Goal: Information Seeking & Learning: Learn about a topic

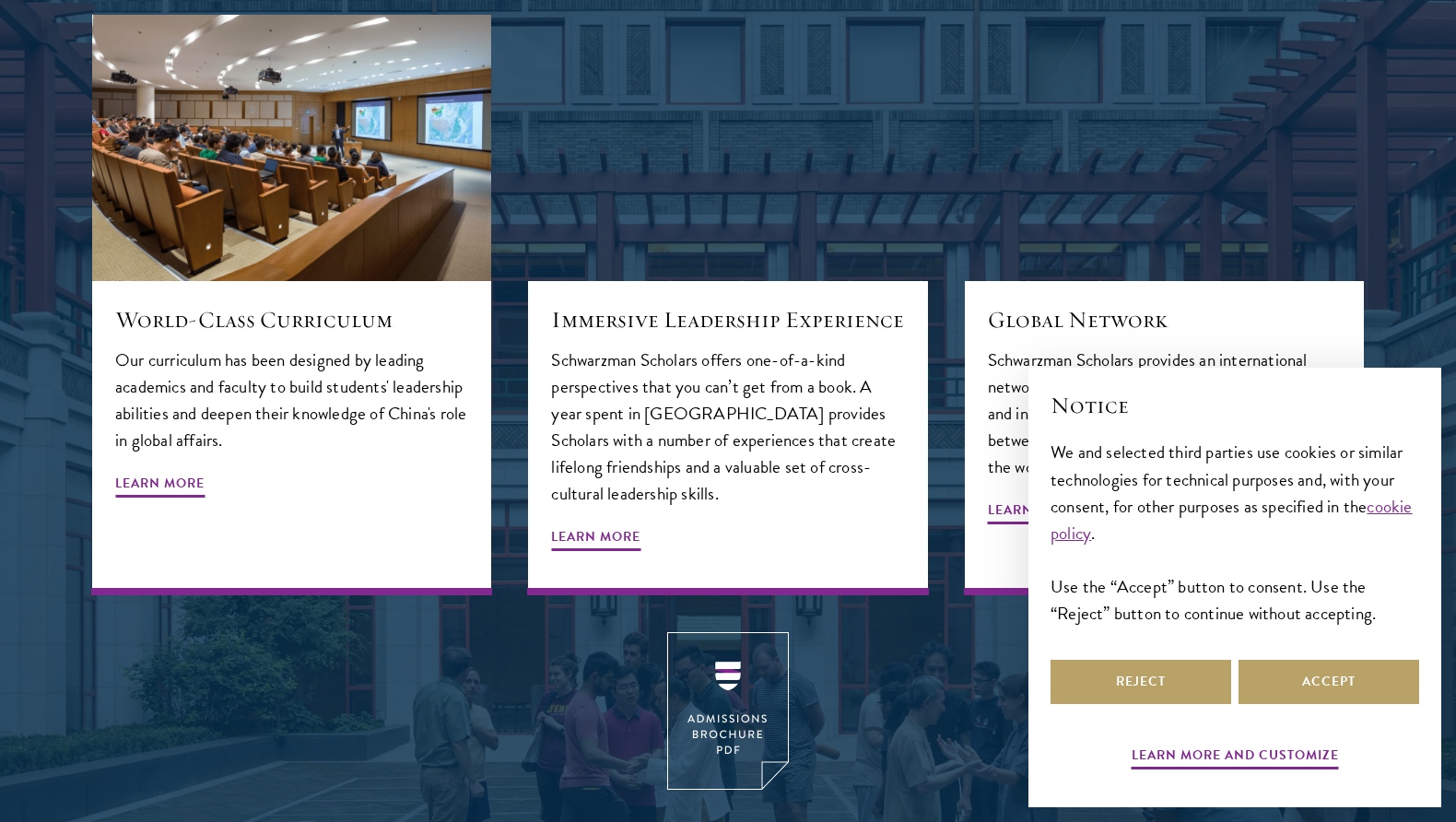
scroll to position [2120, 0]
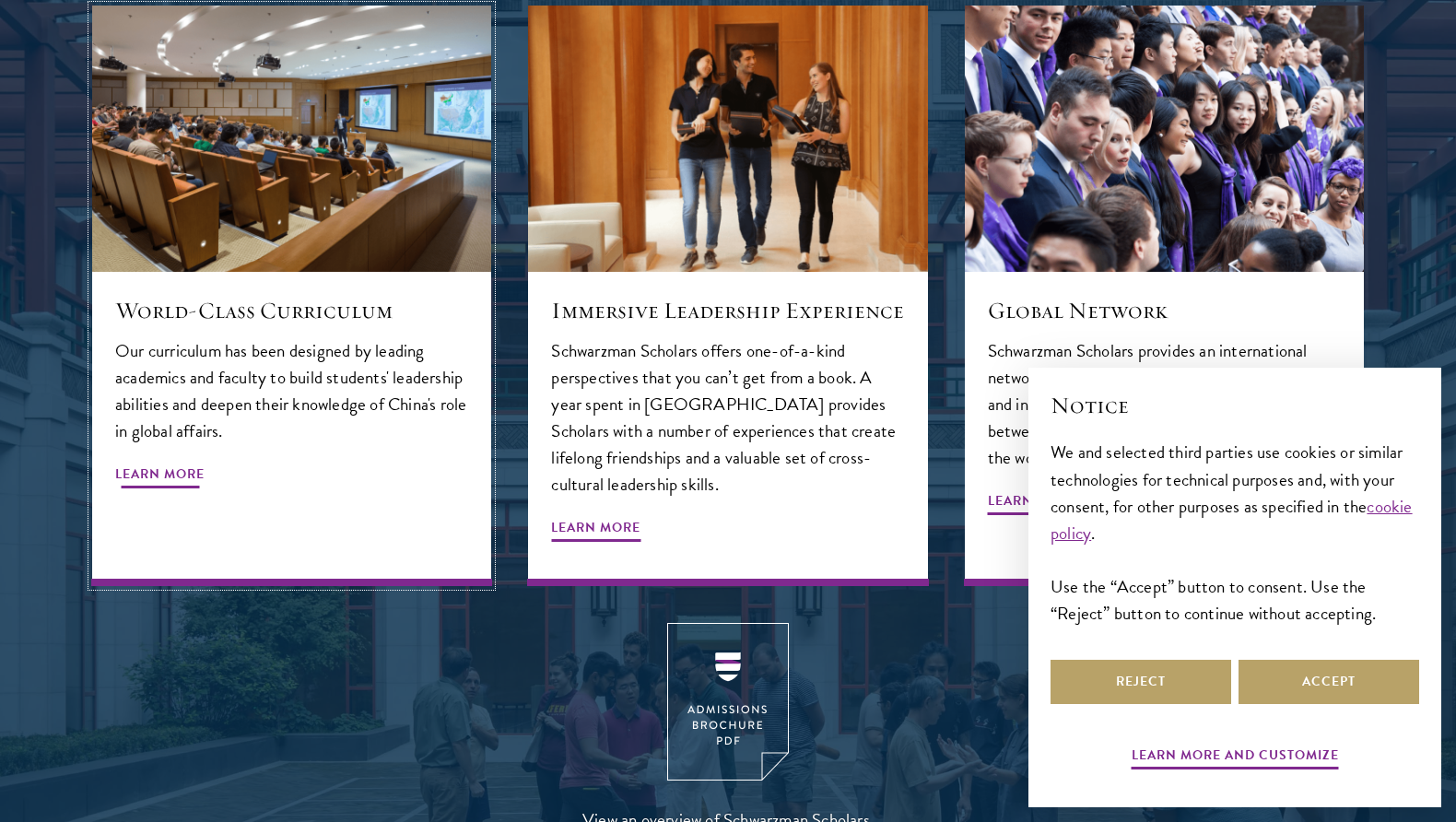
click at [148, 457] on div "World-Class Curriculum Our curriculum has been designed by leading academics an…" at bounding box center [291, 428] width 399 height 314
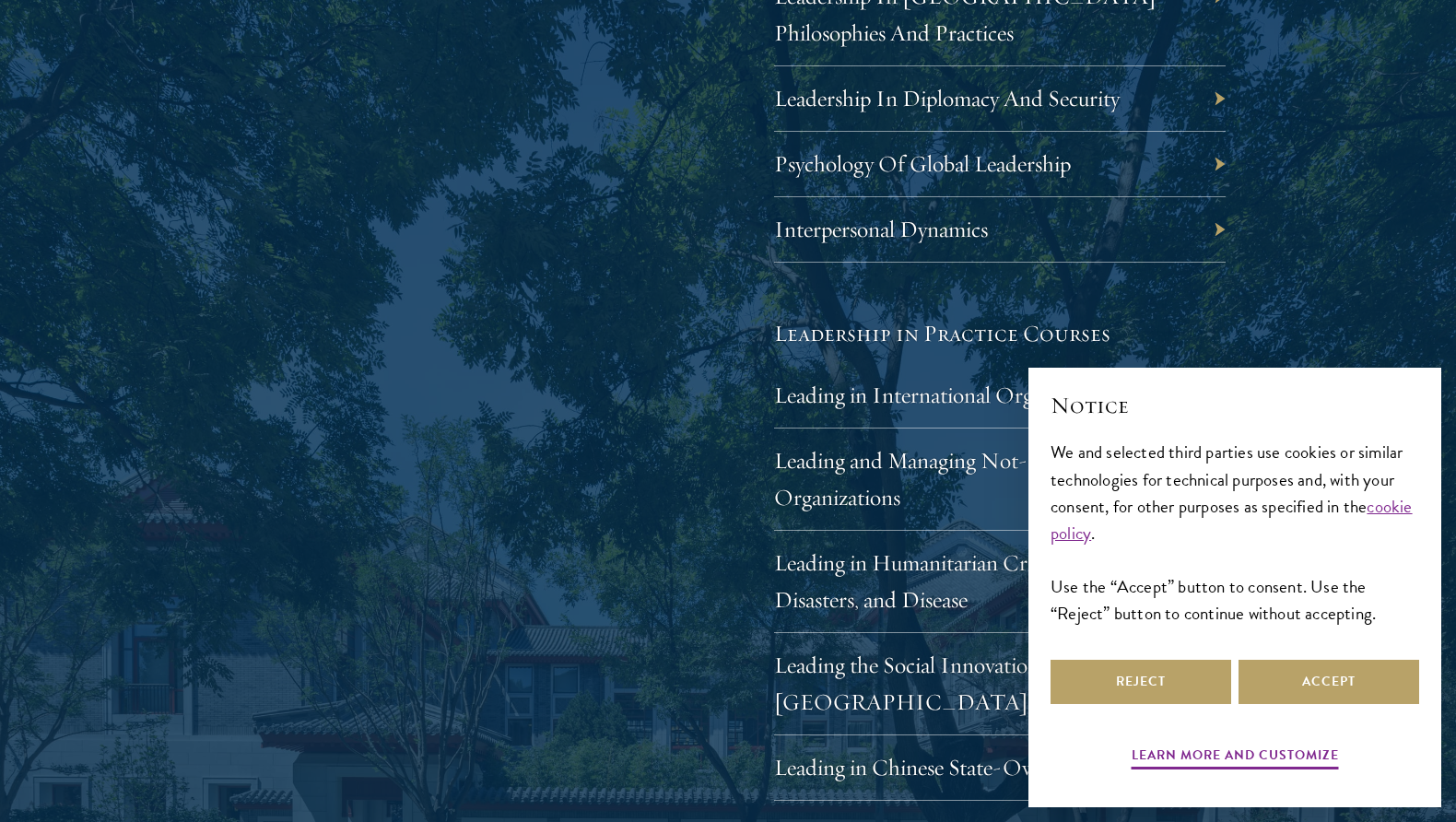
scroll to position [3594, 0]
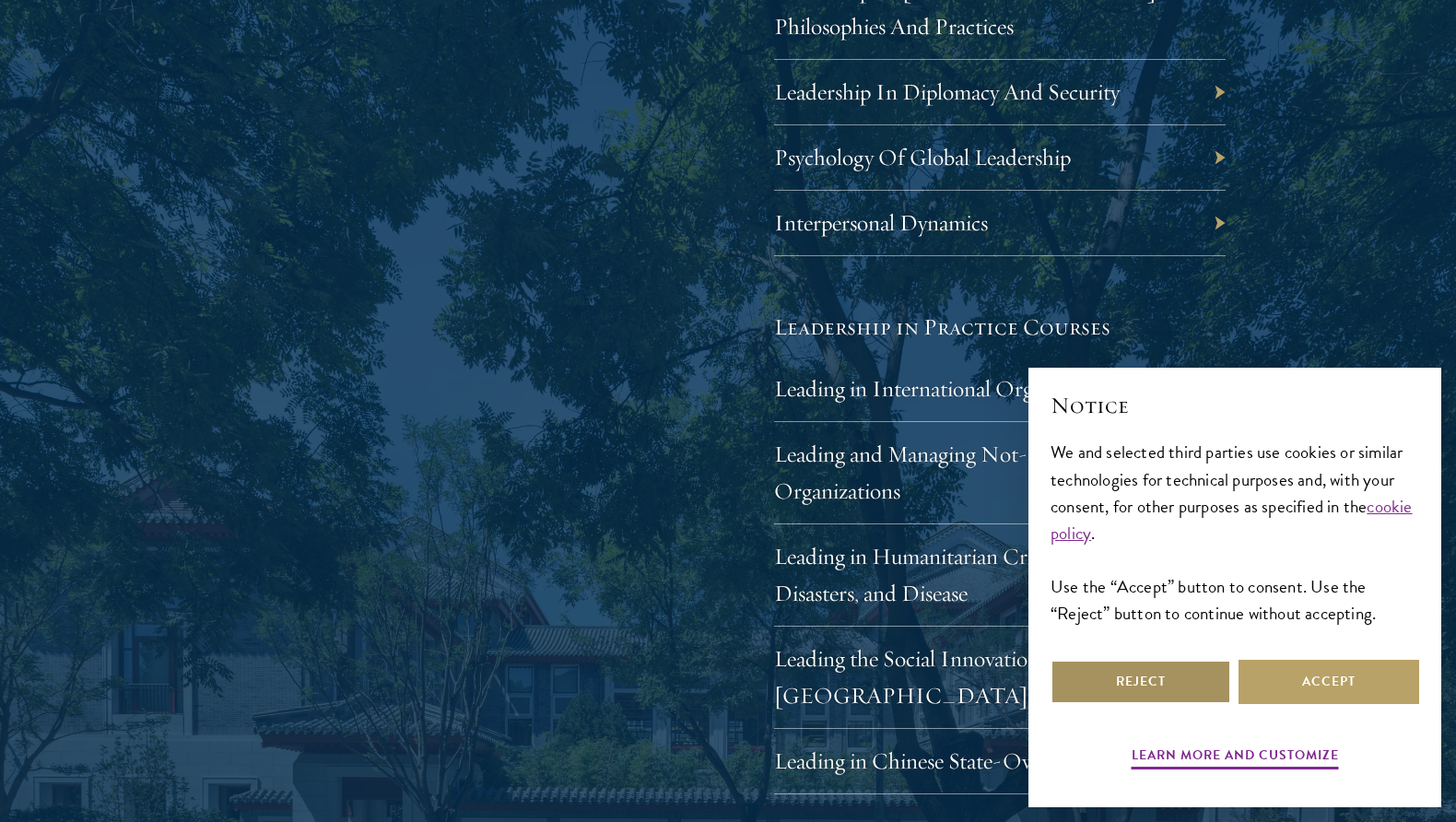
click at [1169, 674] on button "Reject" at bounding box center [1141, 682] width 181 height 44
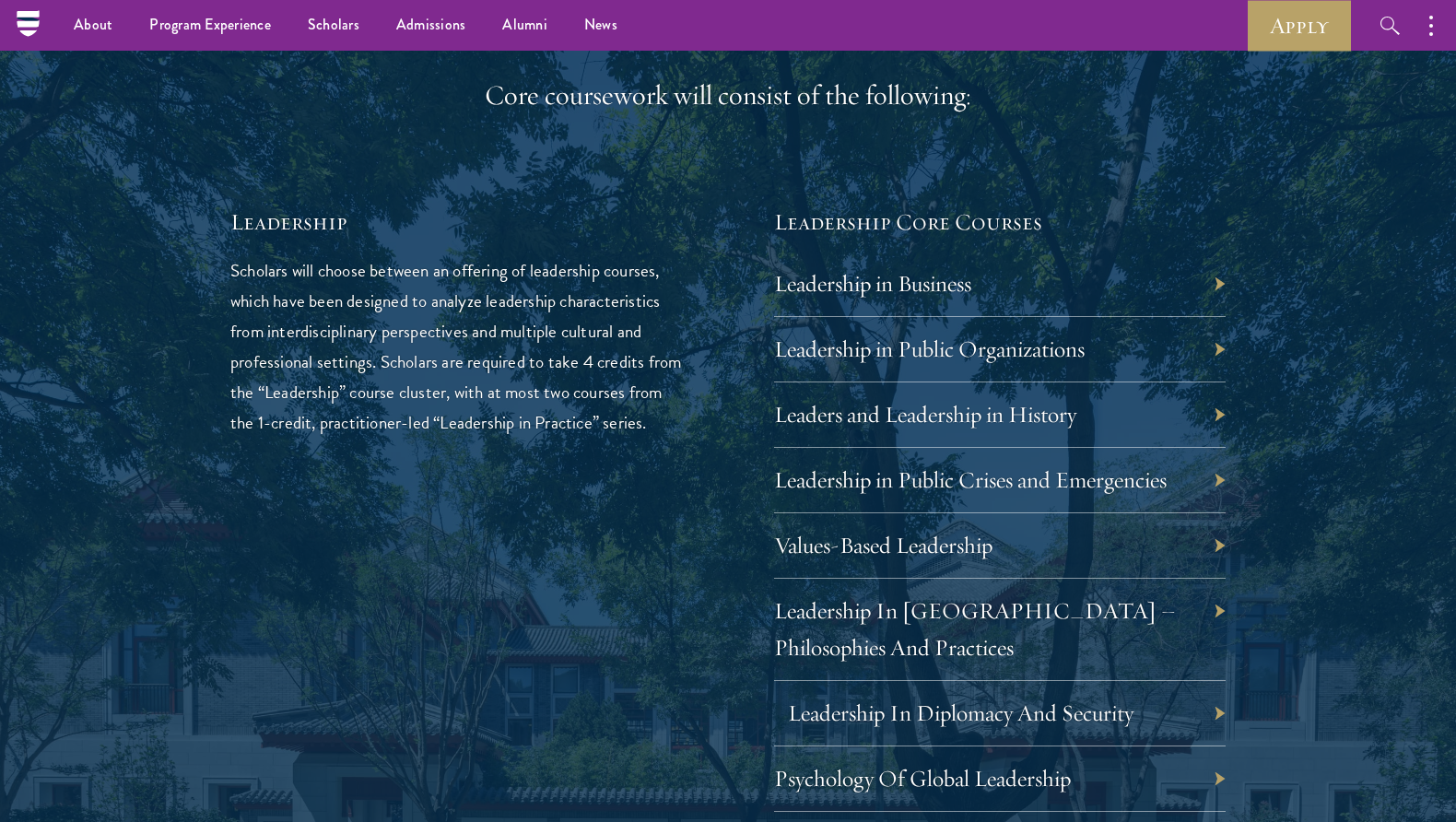
scroll to position [2949, 0]
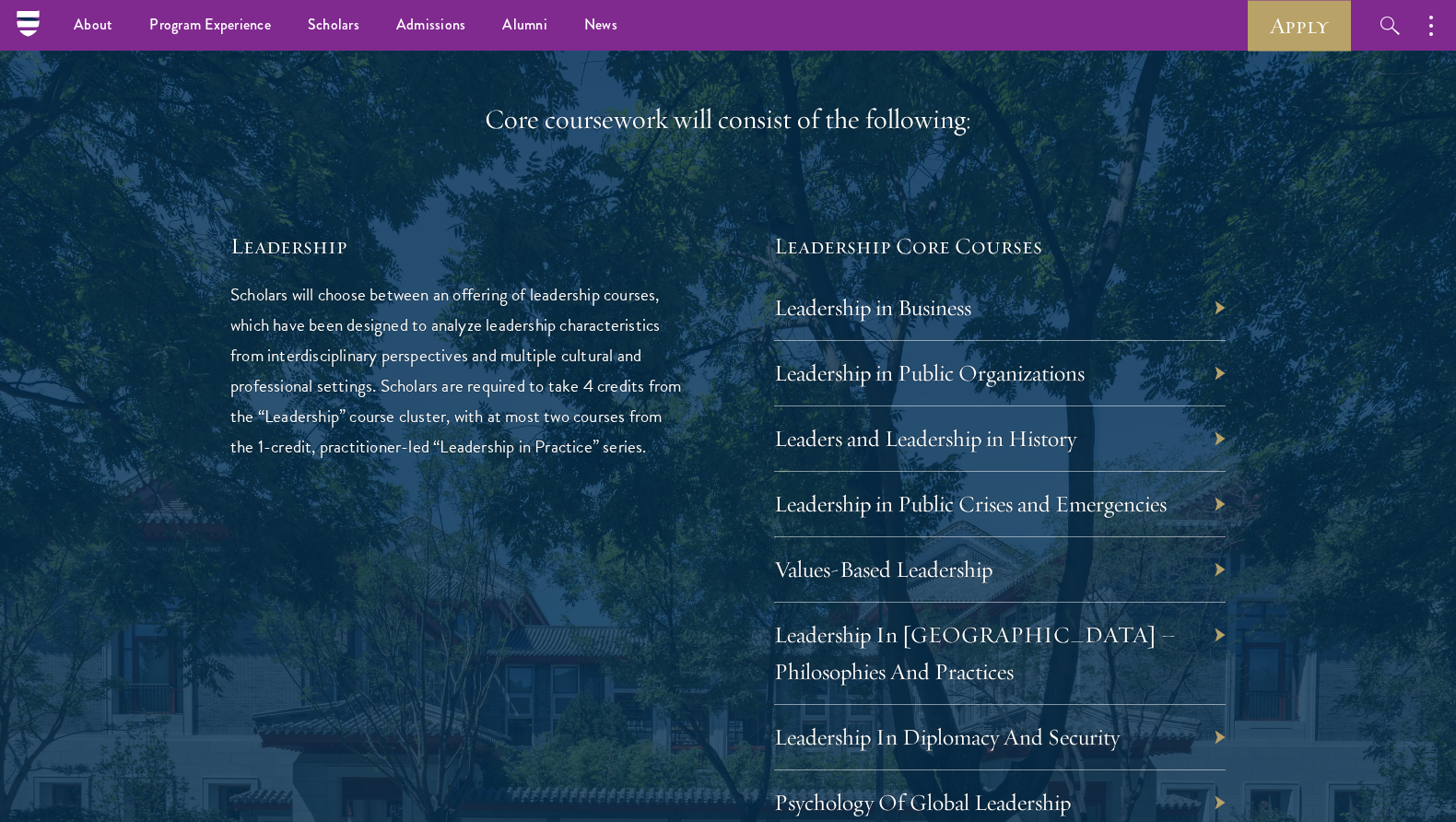
click at [1102, 322] on div "Leadership in Business" at bounding box center [999, 307] width 451 height 65
click at [996, 298] on div "Leadership in Business" at bounding box center [999, 307] width 451 height 65
click at [1219, 306] on div "Leadership in Business" at bounding box center [999, 307] width 451 height 65
click at [839, 309] on link "Leadership in Business" at bounding box center [886, 307] width 197 height 28
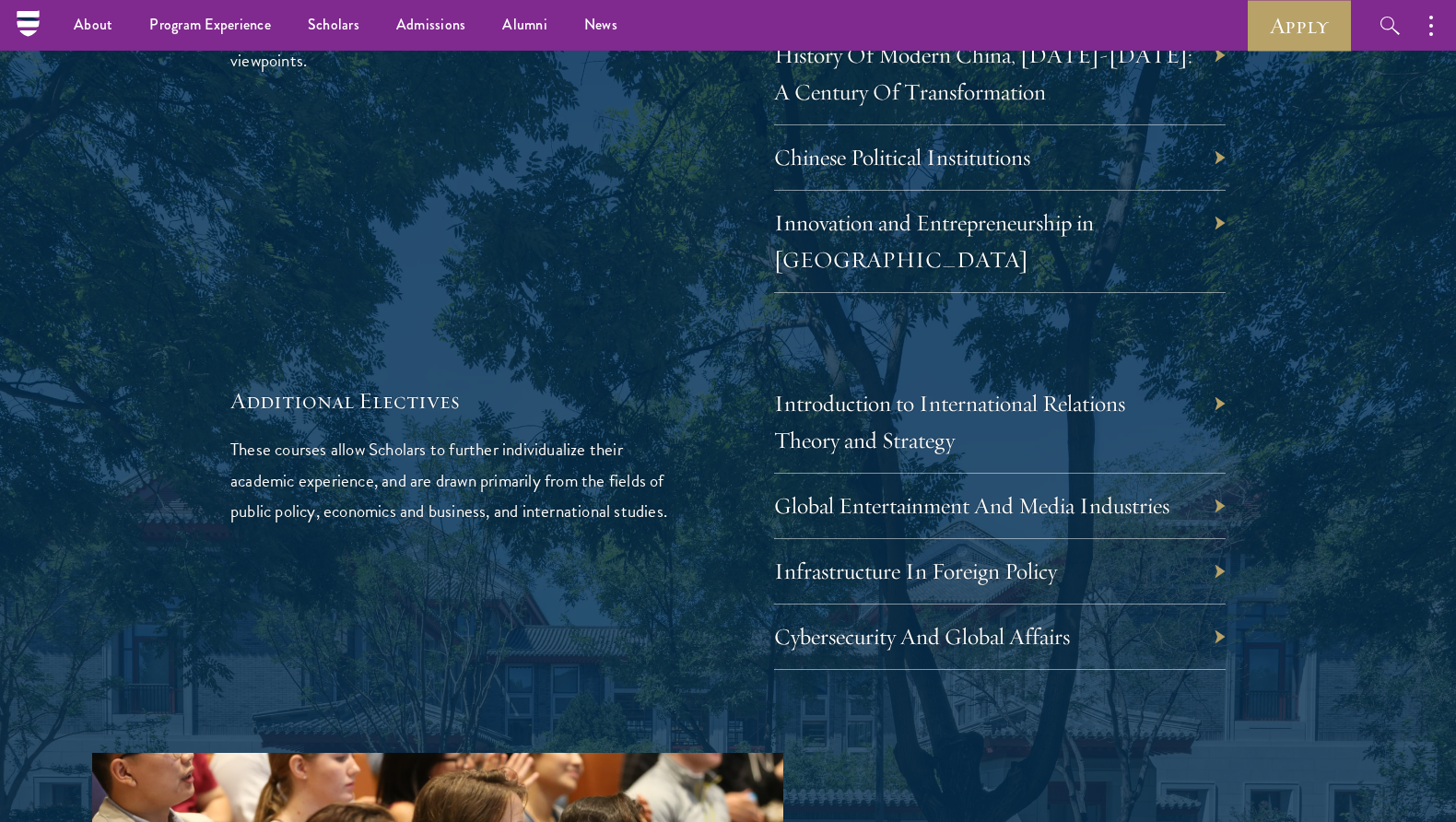
scroll to position [5622, 0]
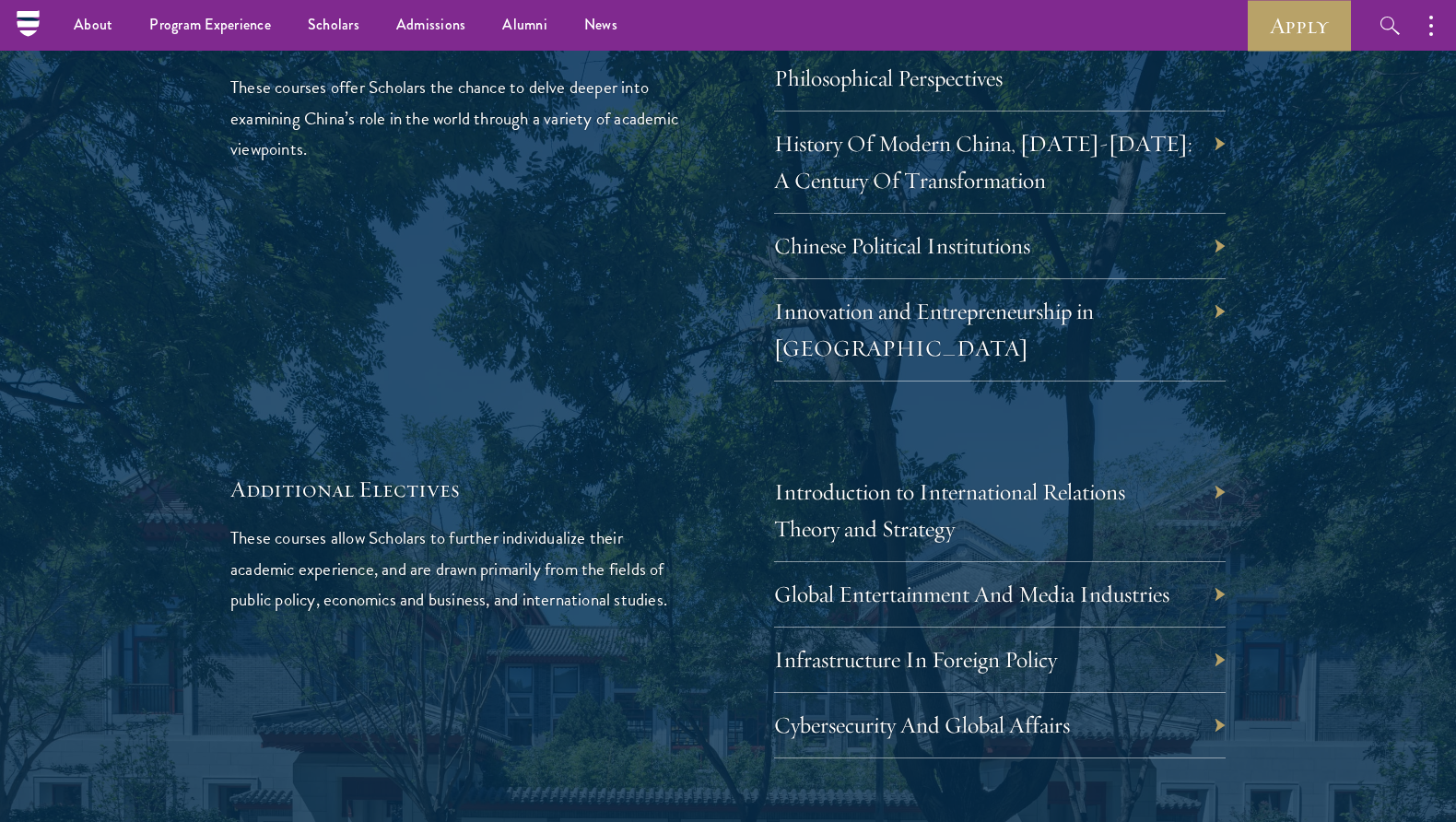
click at [1218, 279] on div "Innovation and Entrepreneurship in China" at bounding box center [999, 330] width 451 height 103
click at [1101, 297] on link "Innovation and Entrepreneurship in China" at bounding box center [947, 329] width 319 height 65
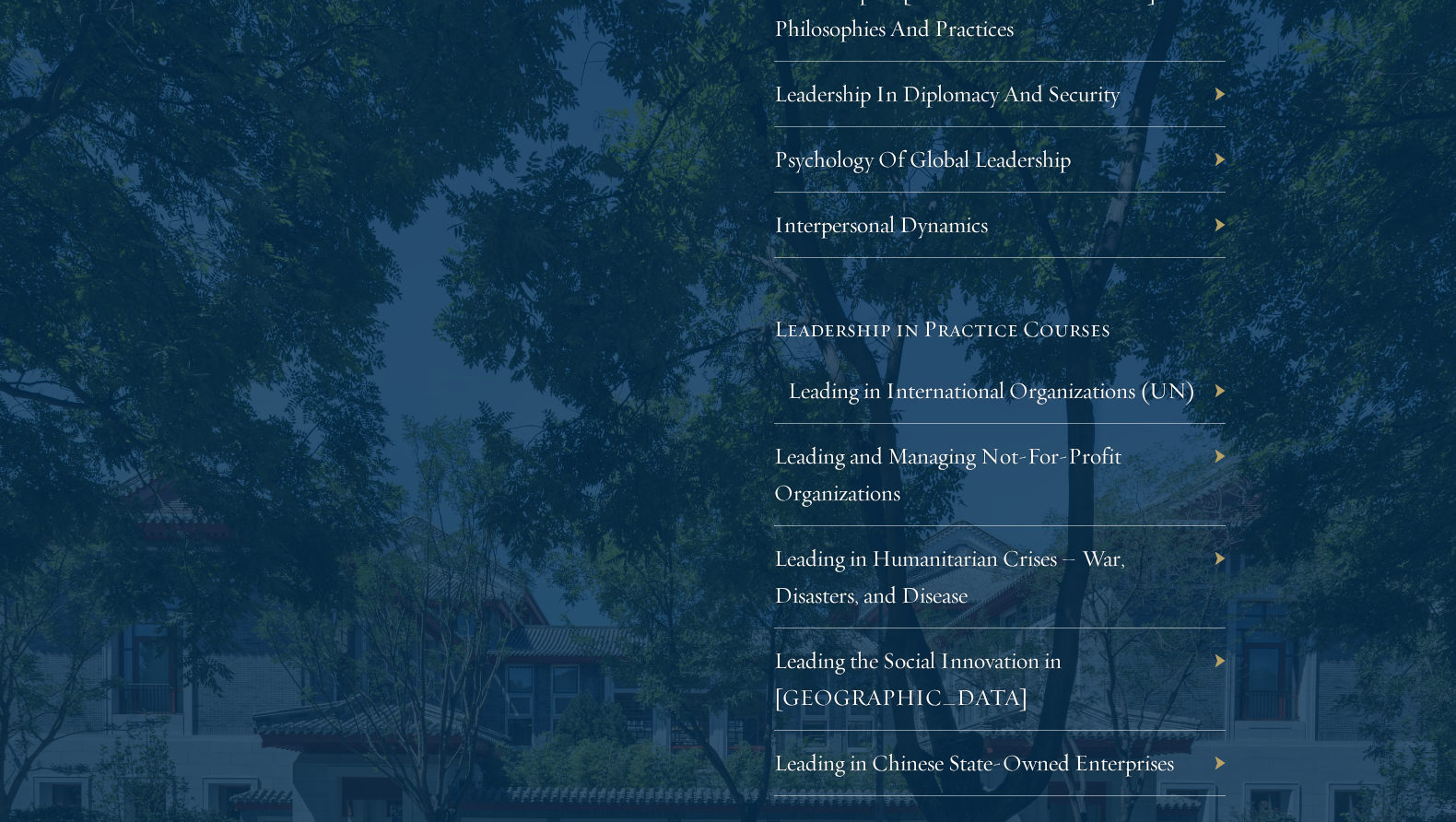
scroll to position [3594, 0]
click at [990, 225] on link "Interpersonal Dynamics" at bounding box center [894, 222] width 214 height 28
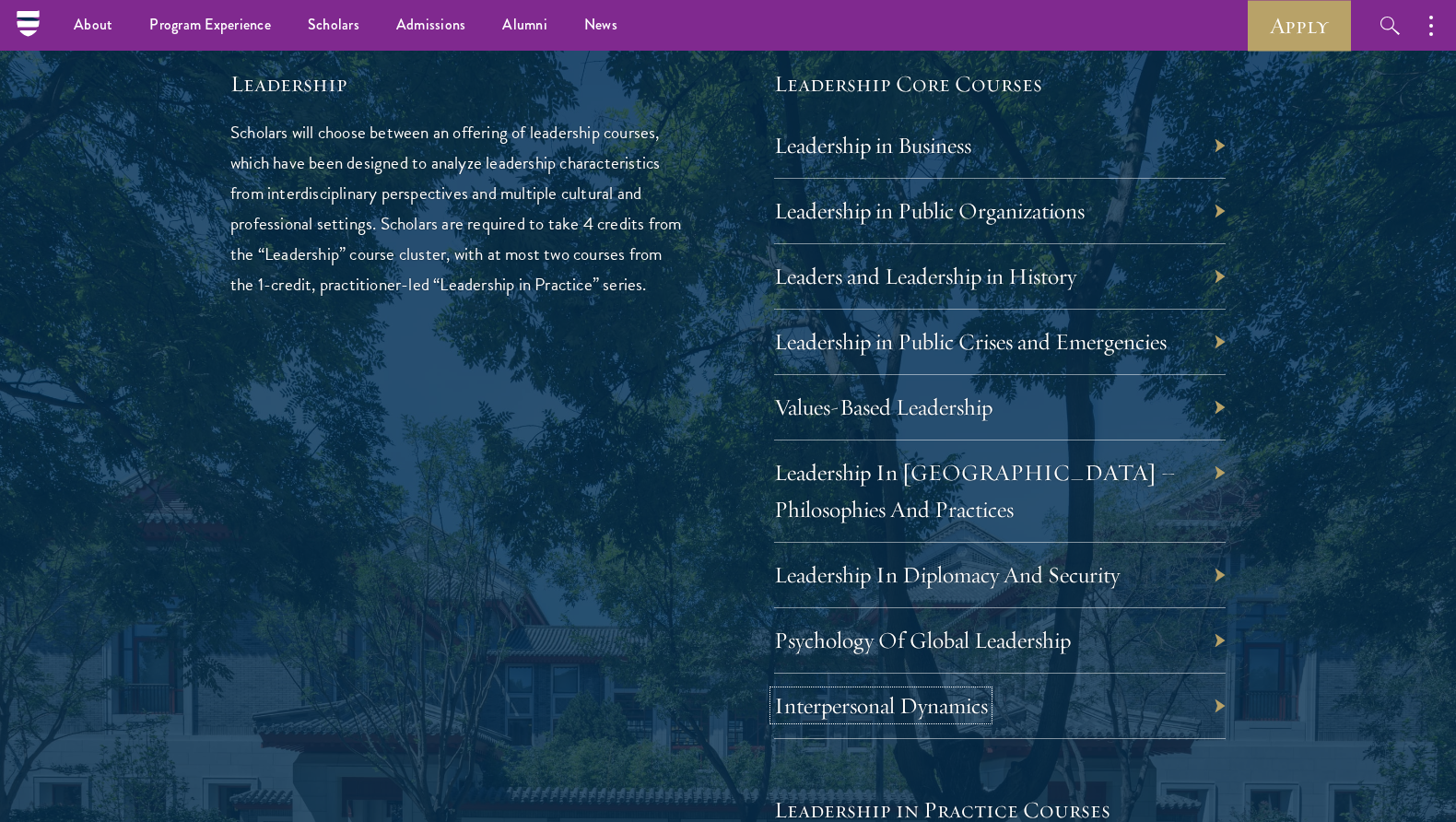
scroll to position [2765, 0]
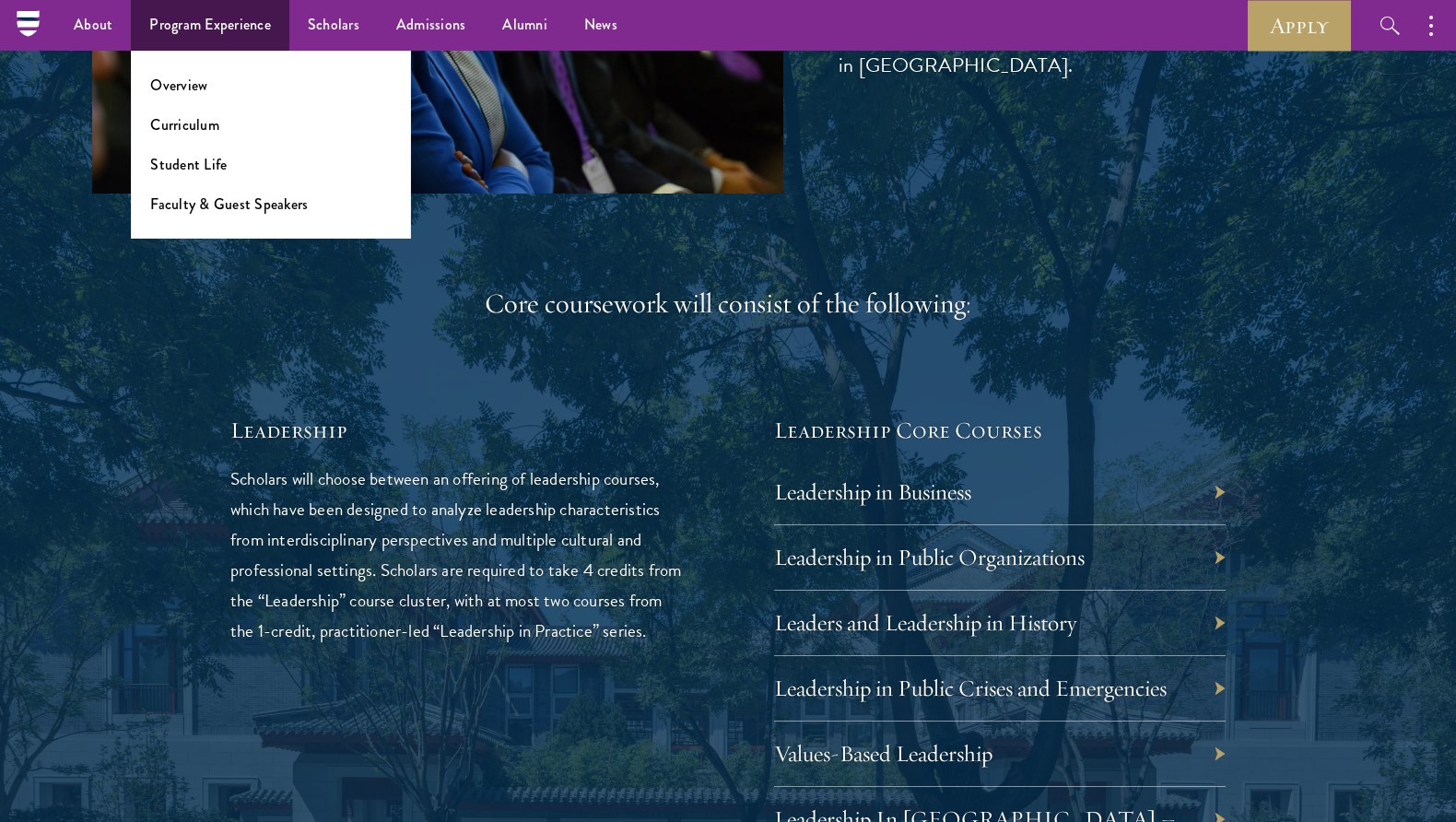
click at [172, 61] on ul "Overview Curriculum Student Life Faculty & Guest Speakers" at bounding box center [270, 144] width 280 height 188
click at [174, 72] on ul "Overview Curriculum Student Life Faculty & Guest Speakers" at bounding box center [270, 144] width 280 height 188
click at [176, 82] on link "Overview" at bounding box center [178, 85] width 57 height 21
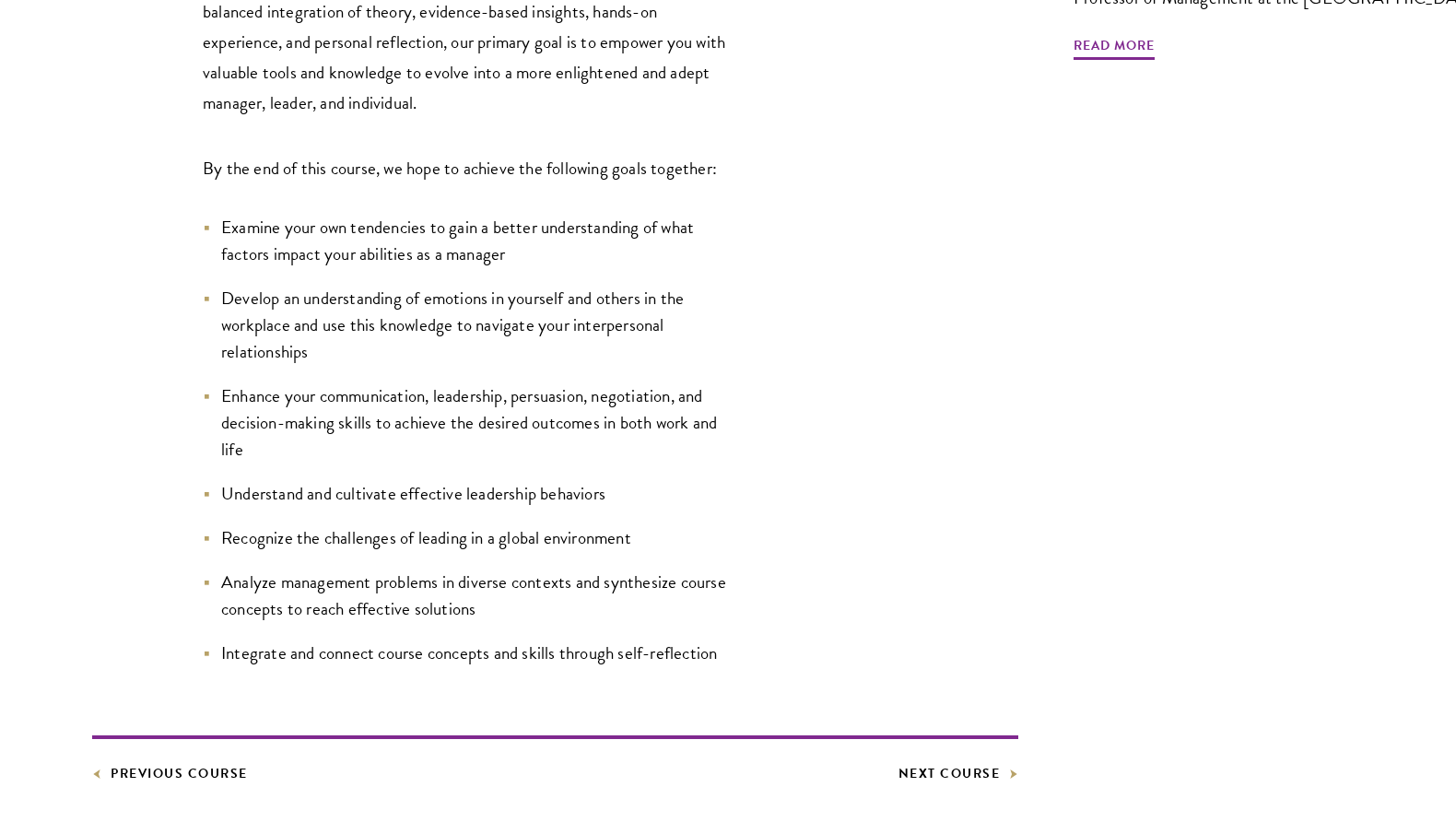
scroll to position [830, 0]
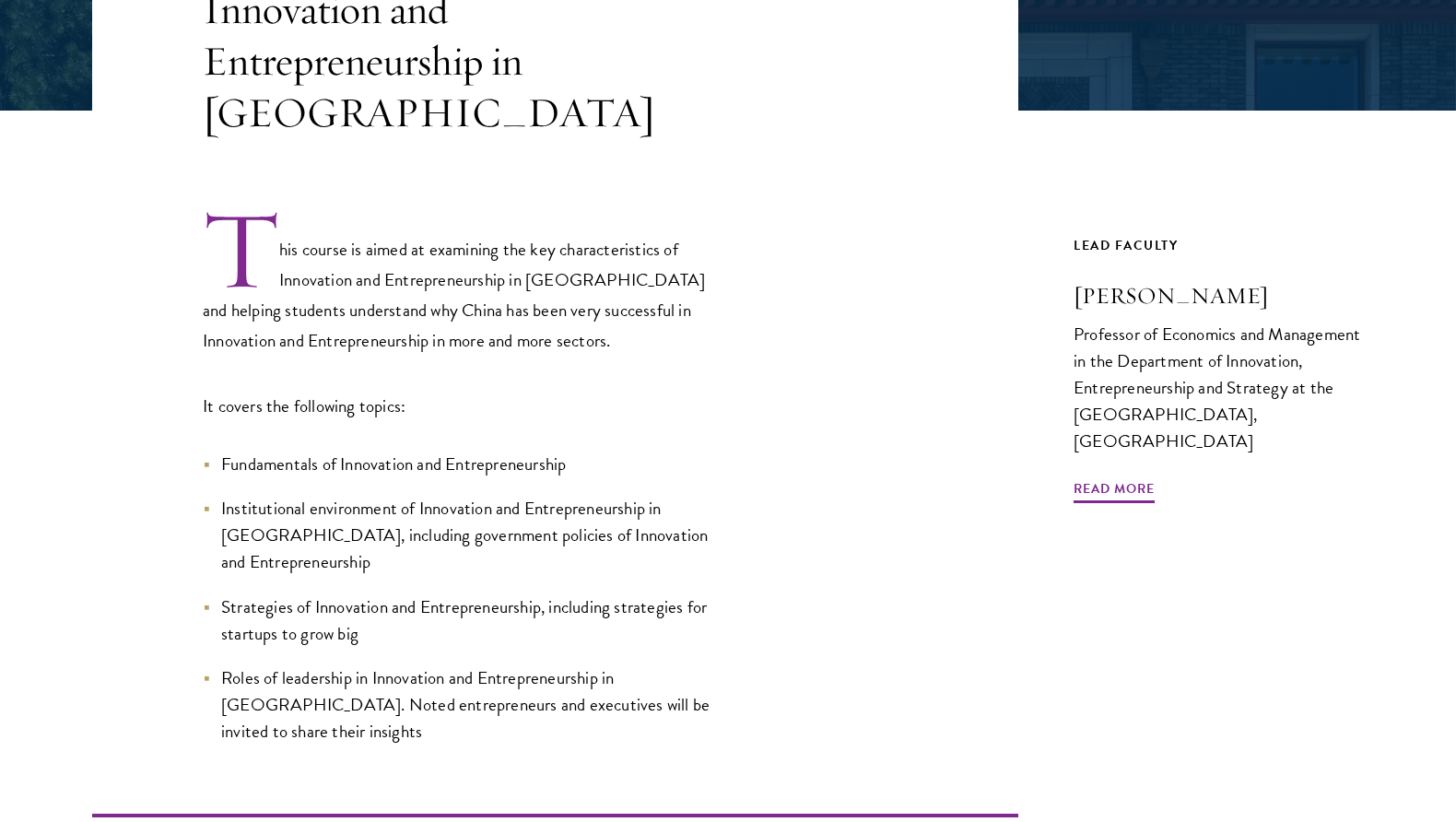
scroll to position [553, 0]
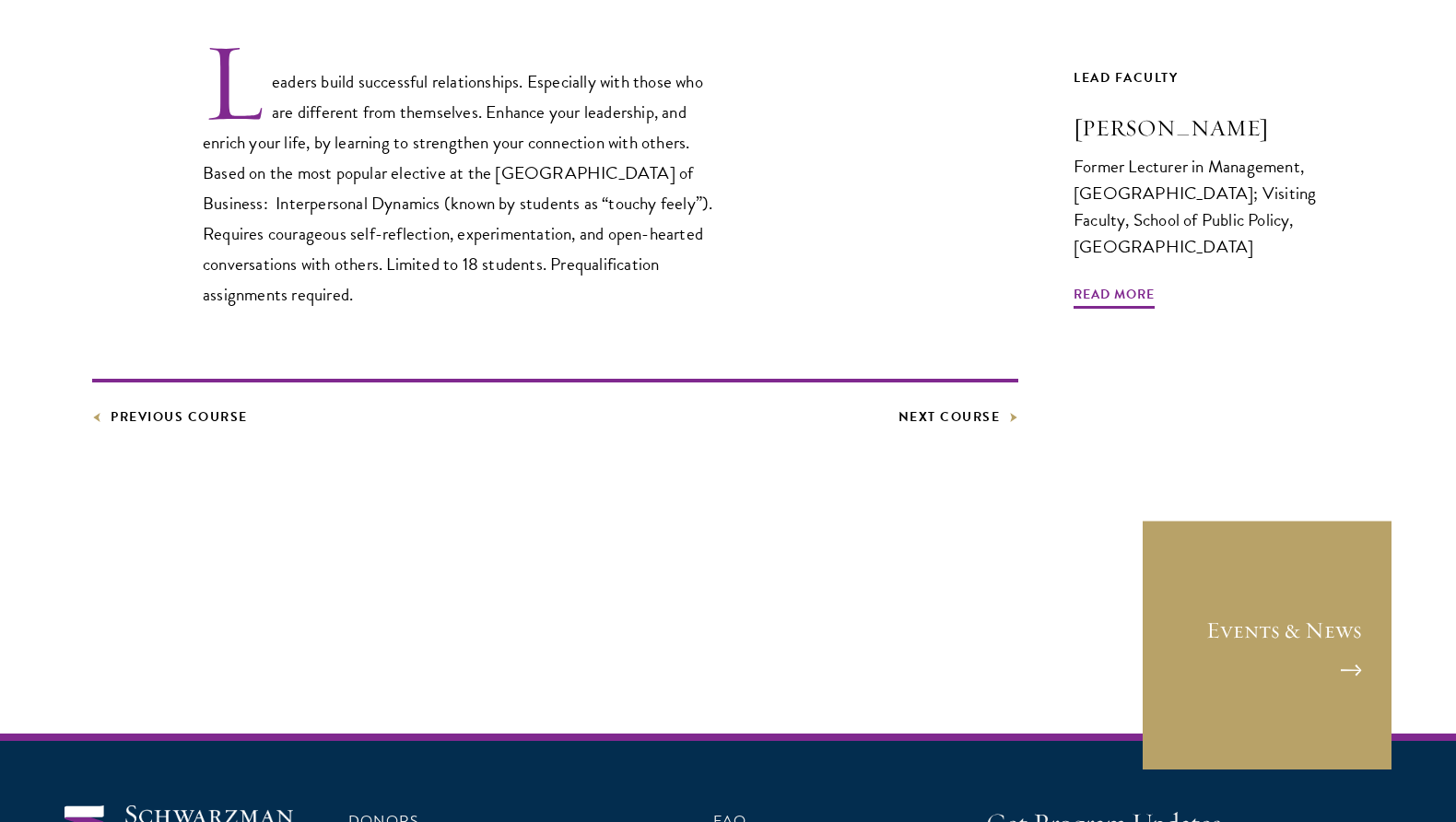
scroll to position [553, 0]
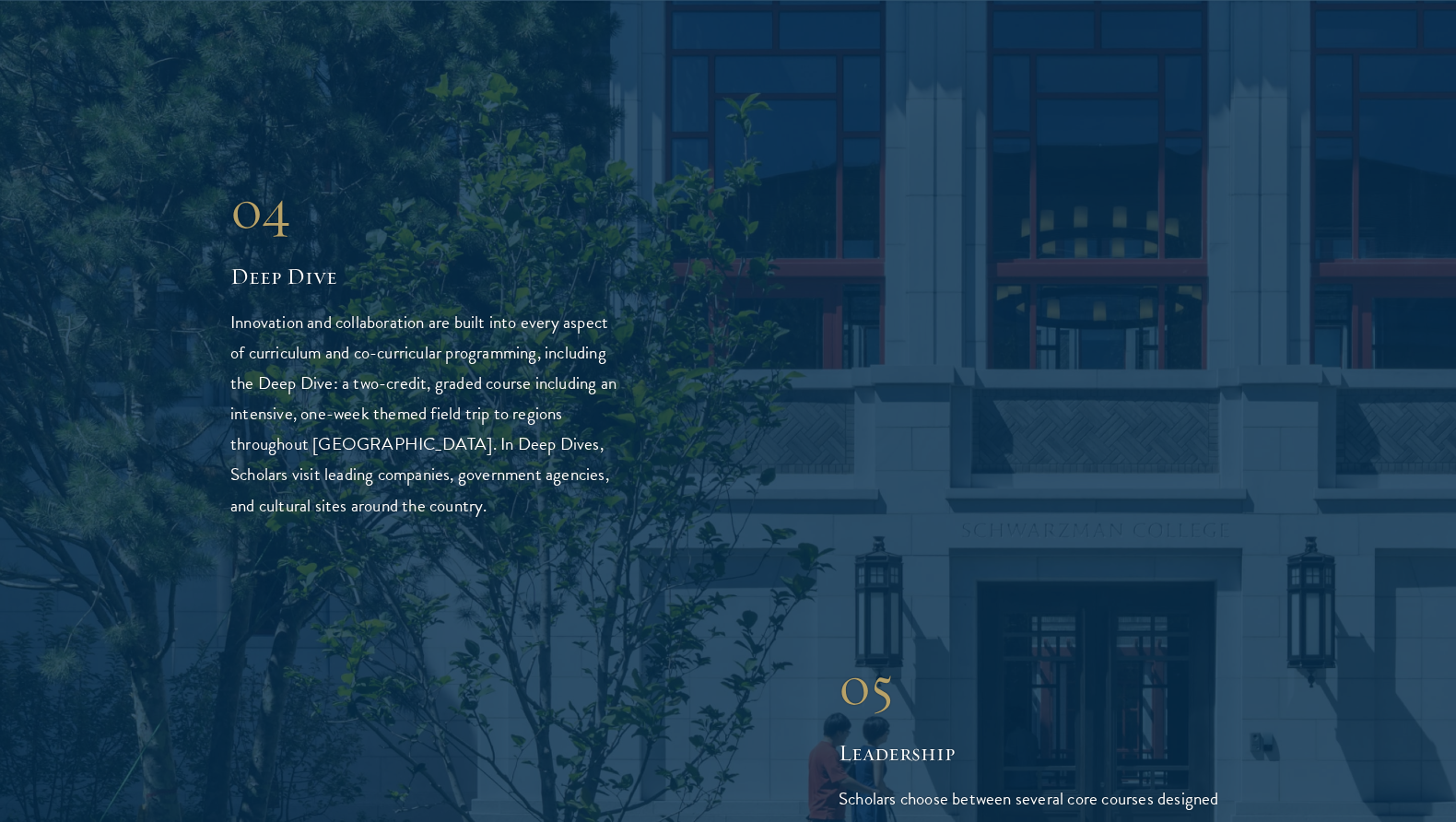
scroll to position [4332, 0]
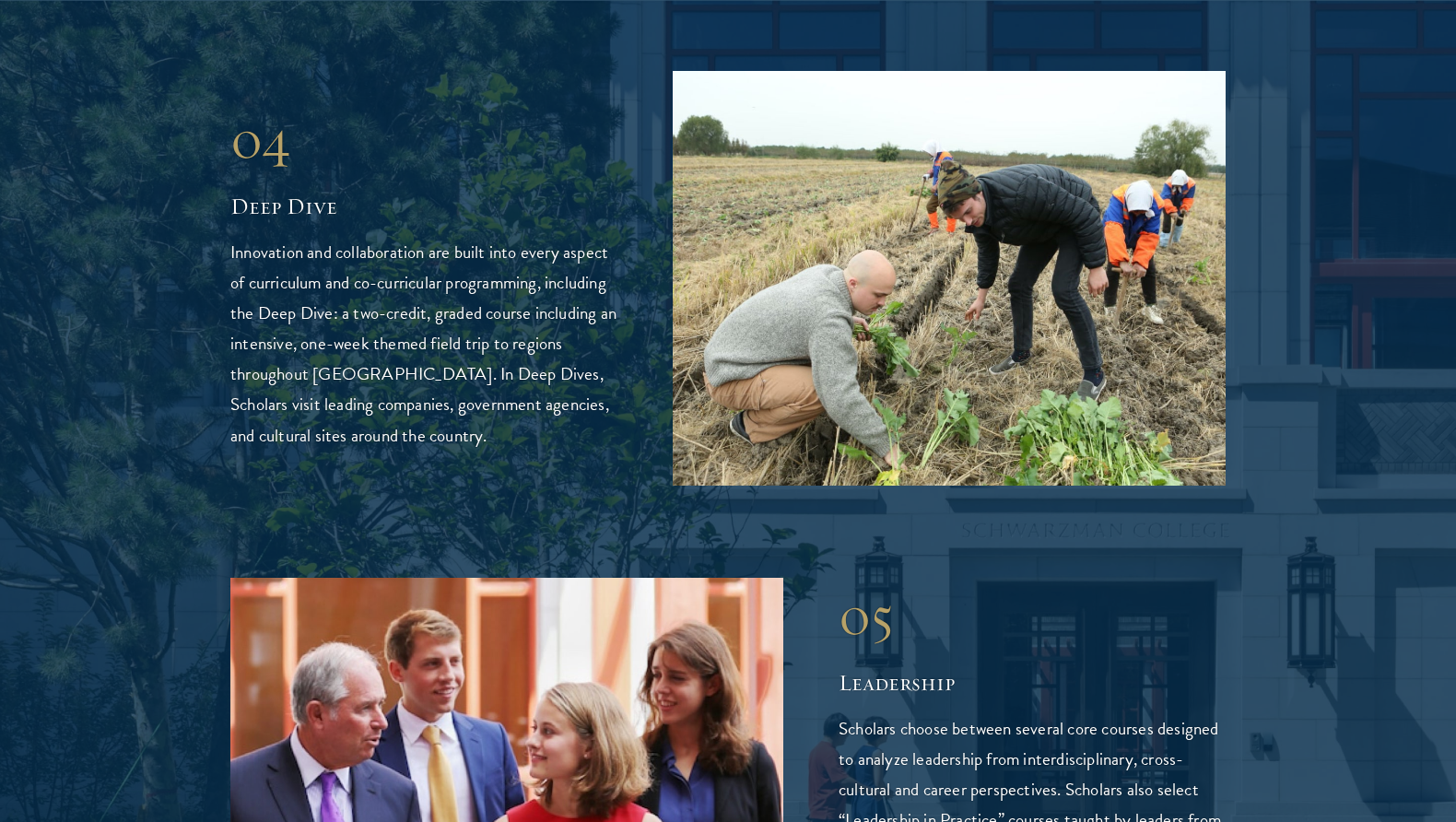
click at [260, 106] on div "04" at bounding box center [423, 139] width 387 height 66
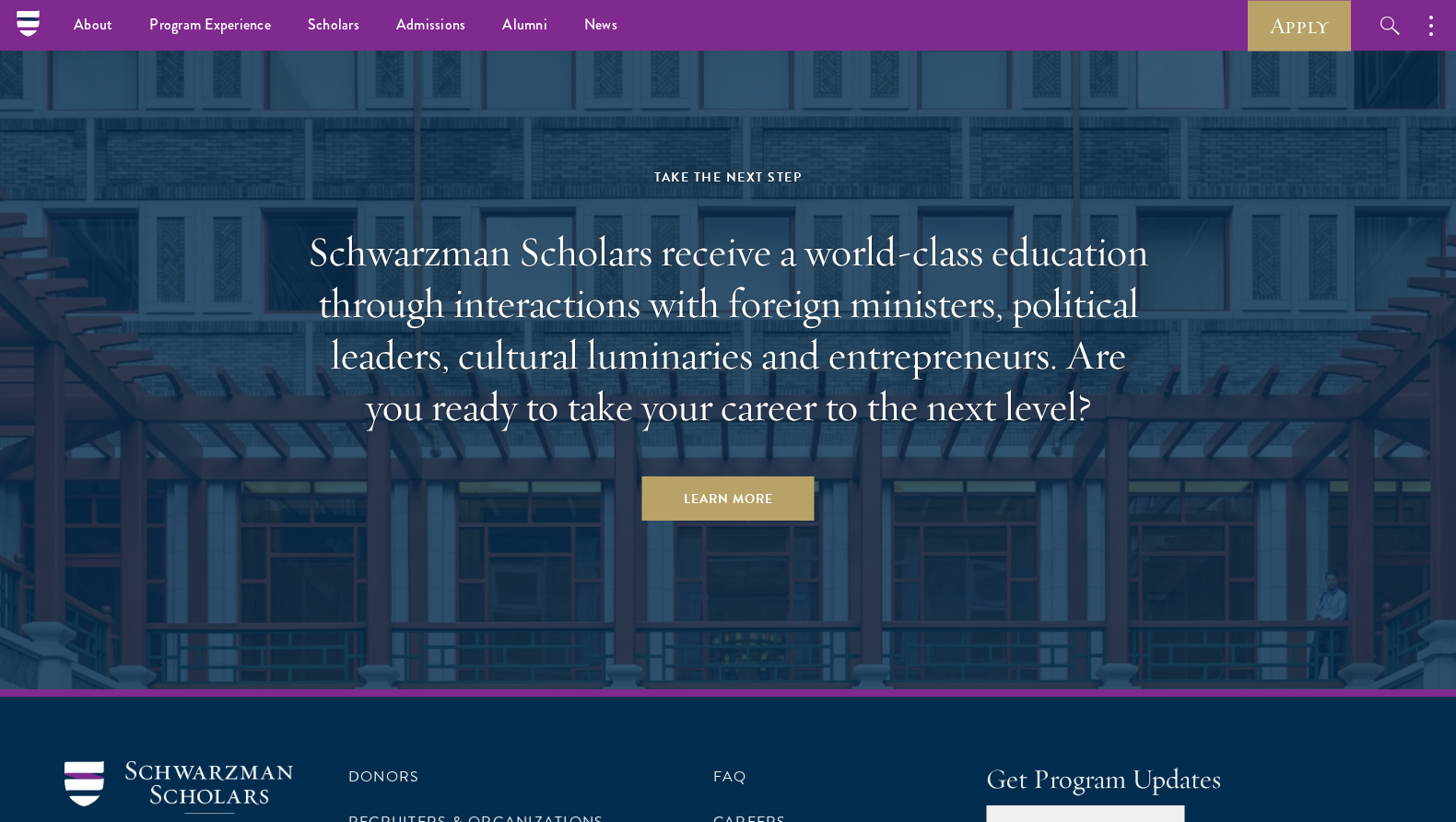
scroll to position [9280, 0]
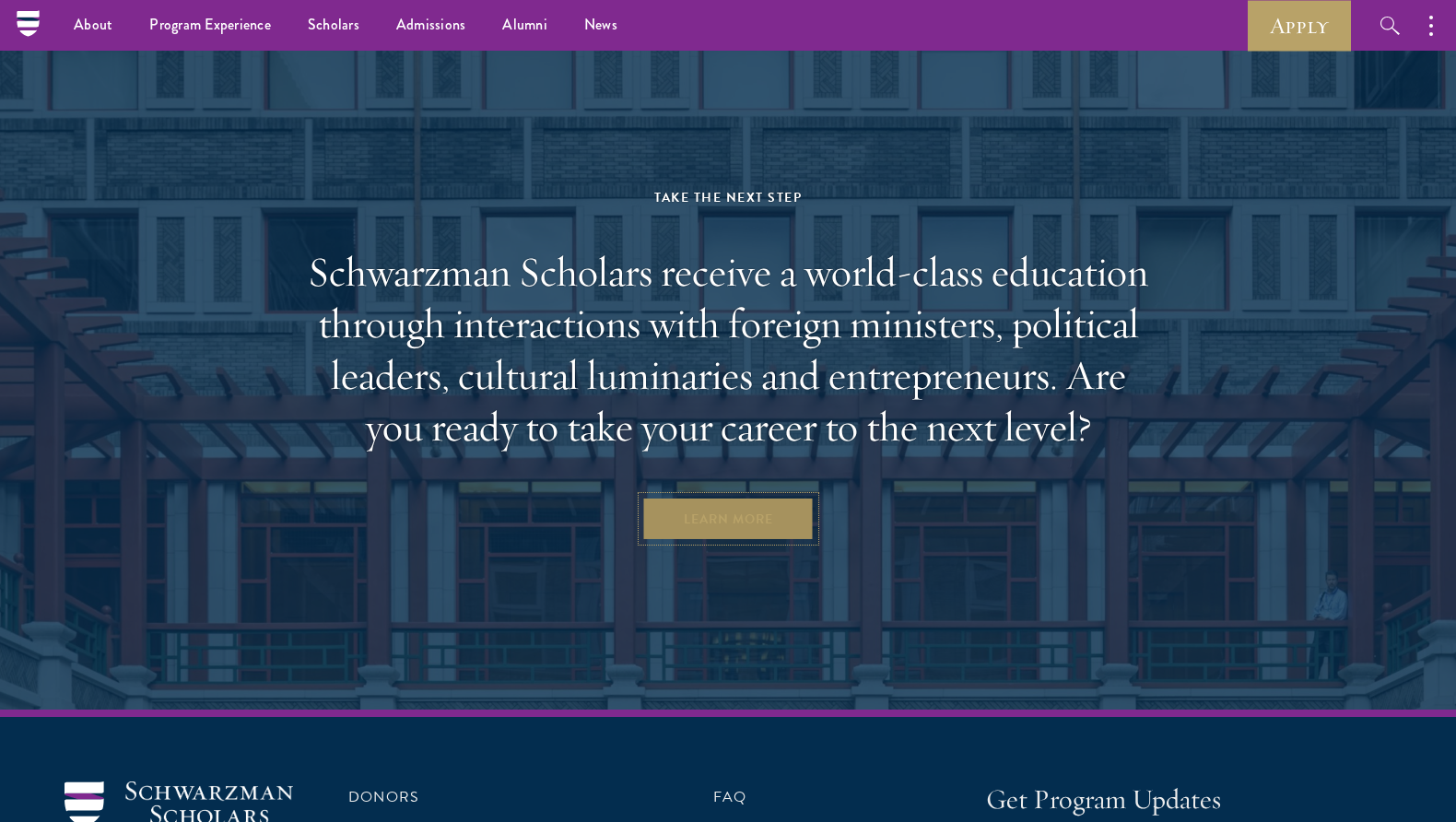
click at [760, 497] on link "Learn More" at bounding box center [728, 518] width 172 height 44
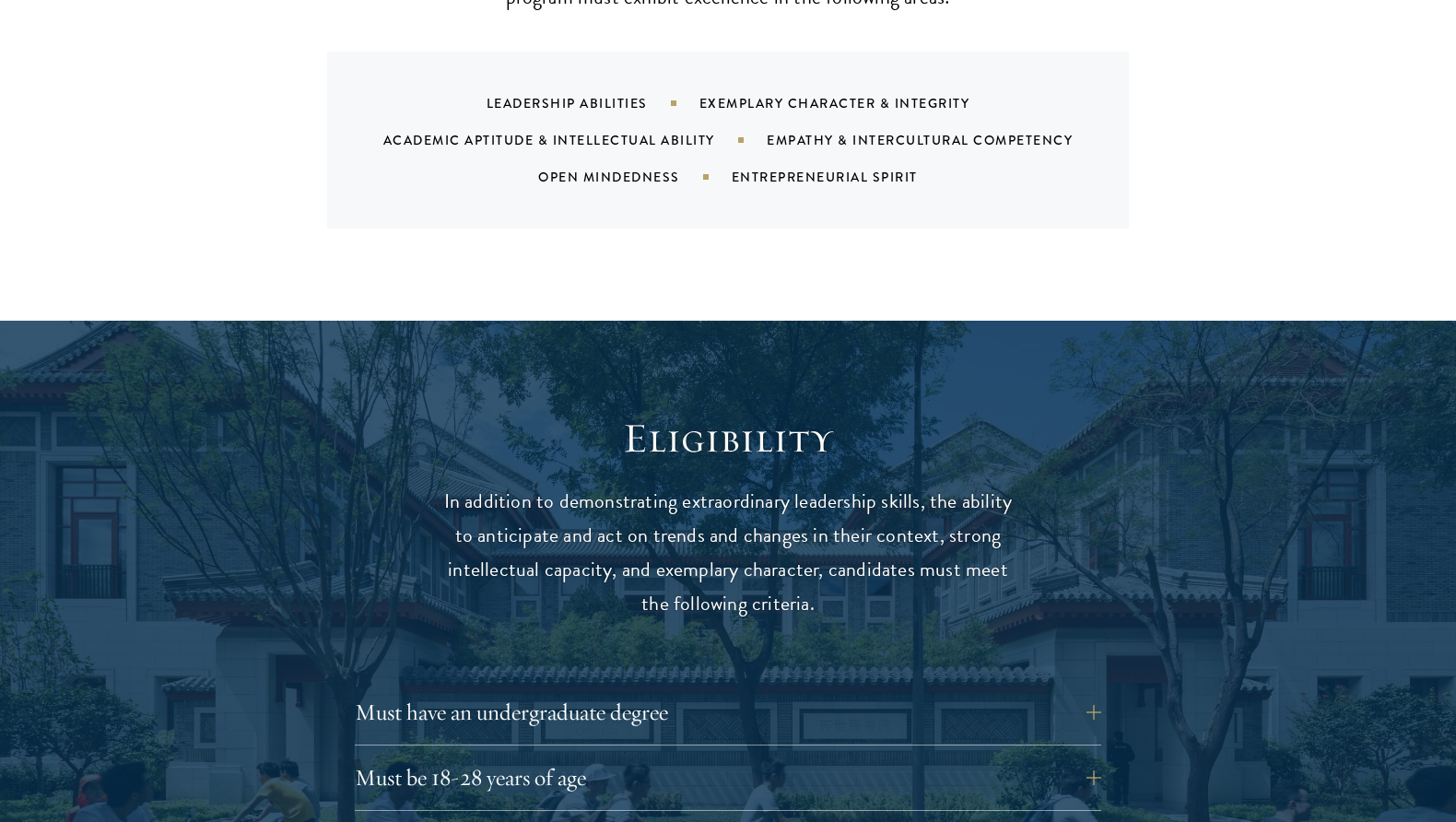
scroll to position [2120, 0]
